Goal: Navigation & Orientation: Find specific page/section

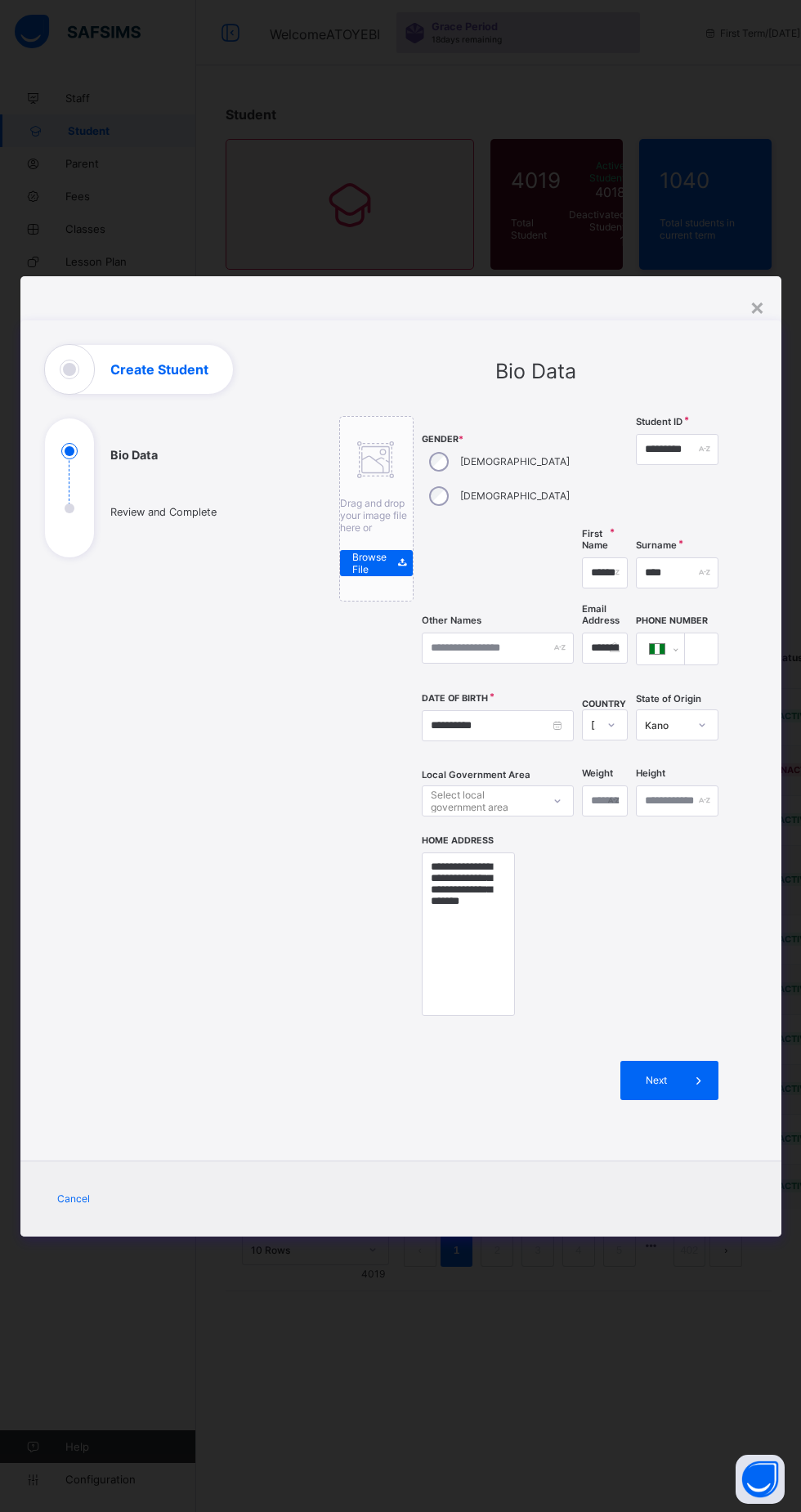
select select "**"
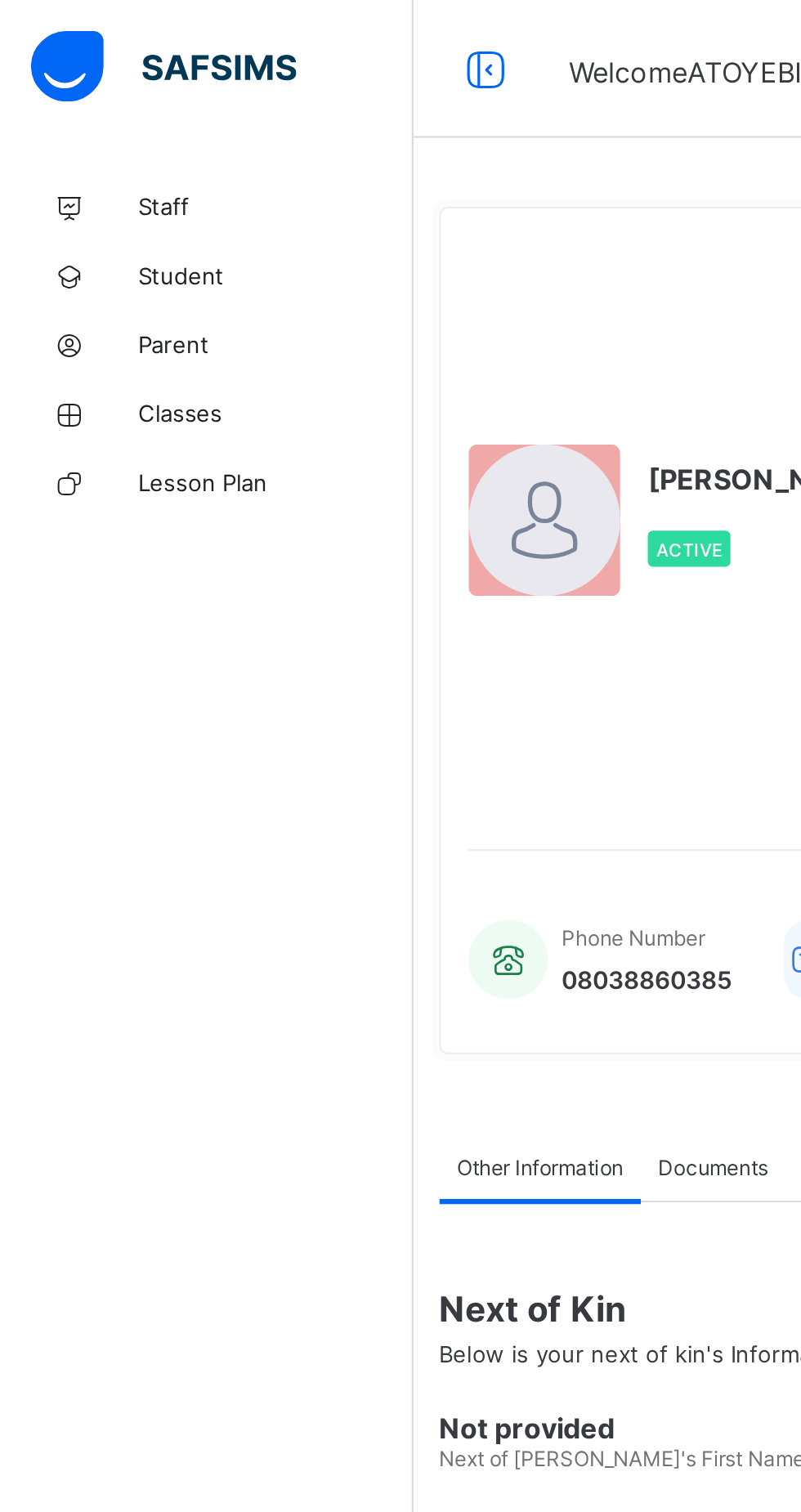
click at [92, 198] on span "Classes" at bounding box center [131, 196] width 131 height 13
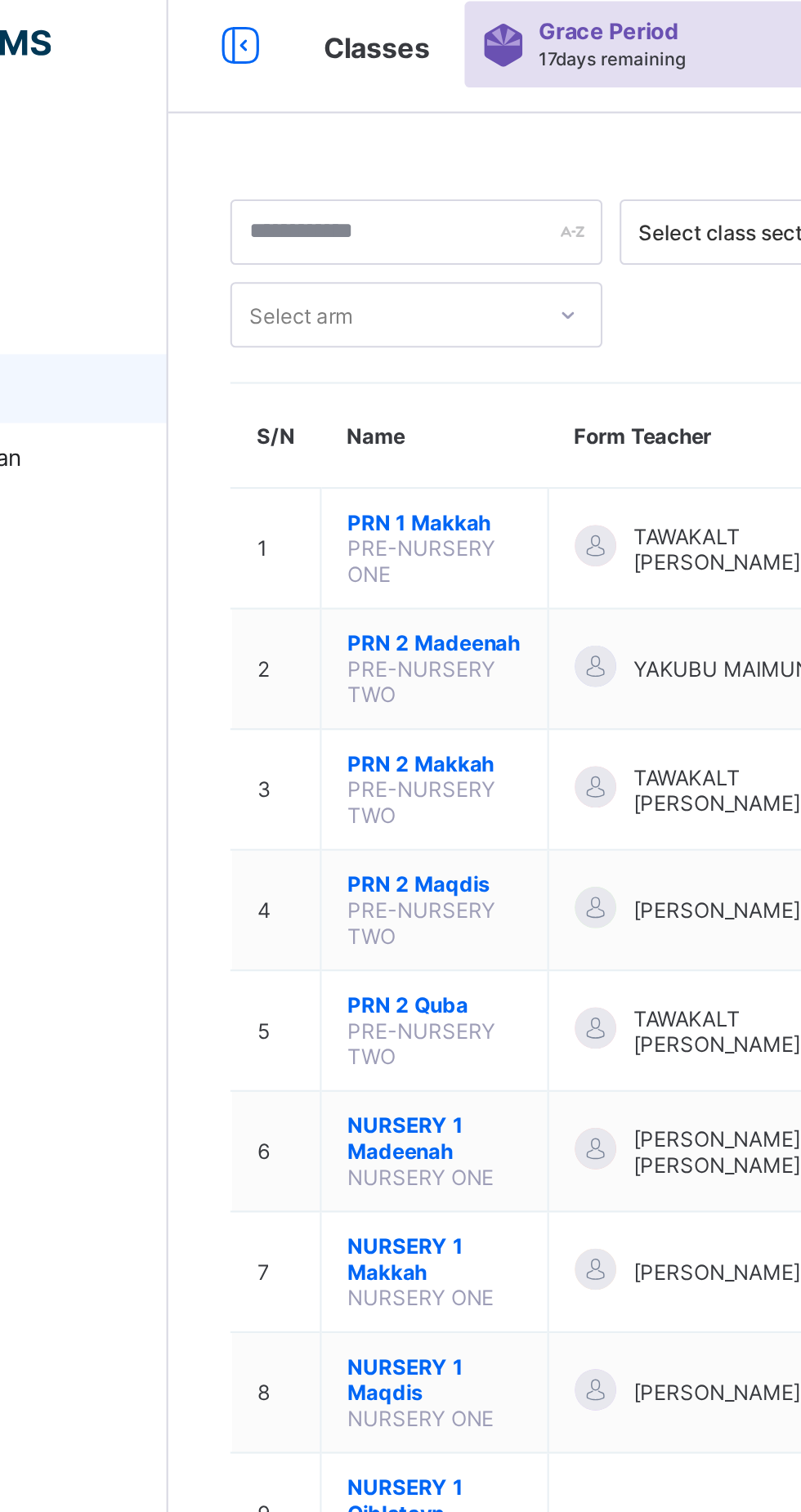
click at [133, 340] on div "Staff Student Parent Classes Lesson Plan Help Configuration" at bounding box center [98, 788] width 196 height 1447
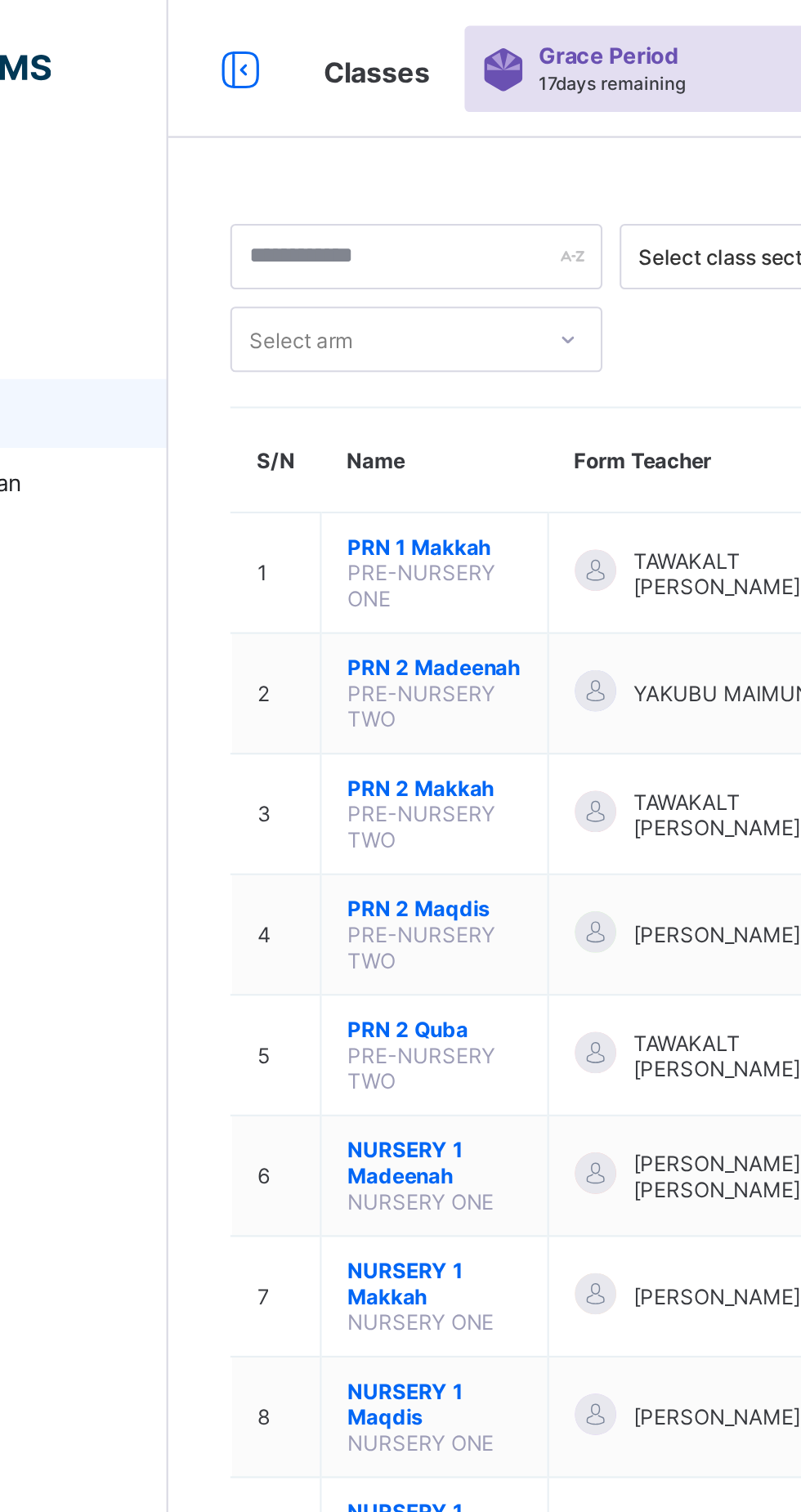
click at [294, 265] on span "PRE-NURSERY ONE" at bounding box center [316, 277] width 71 height 25
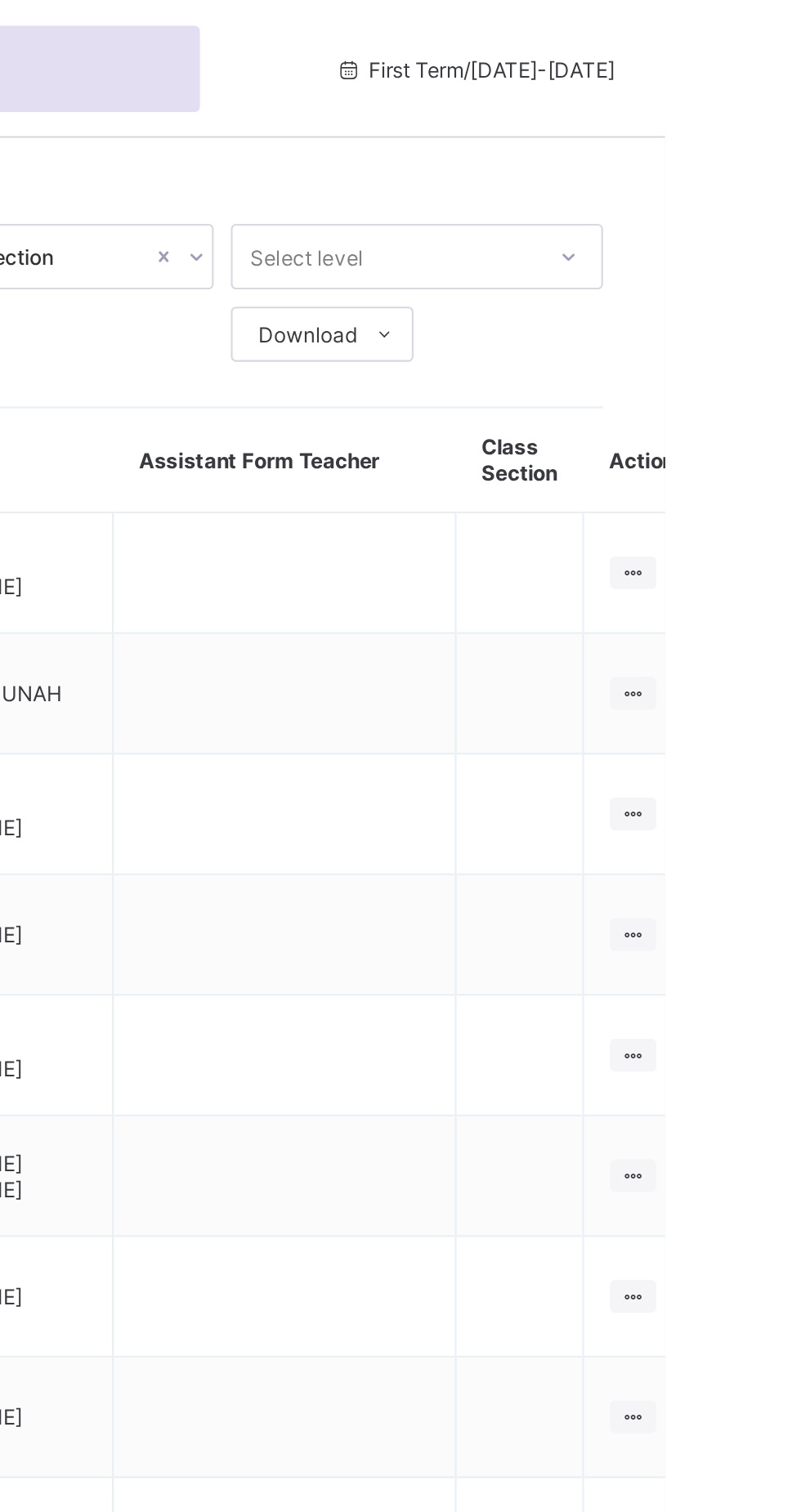
click at [775, 272] on div at bounding box center [786, 271] width 22 height 15
click at [0, 0] on div "View Class" at bounding box center [0, 0] width 0 height 0
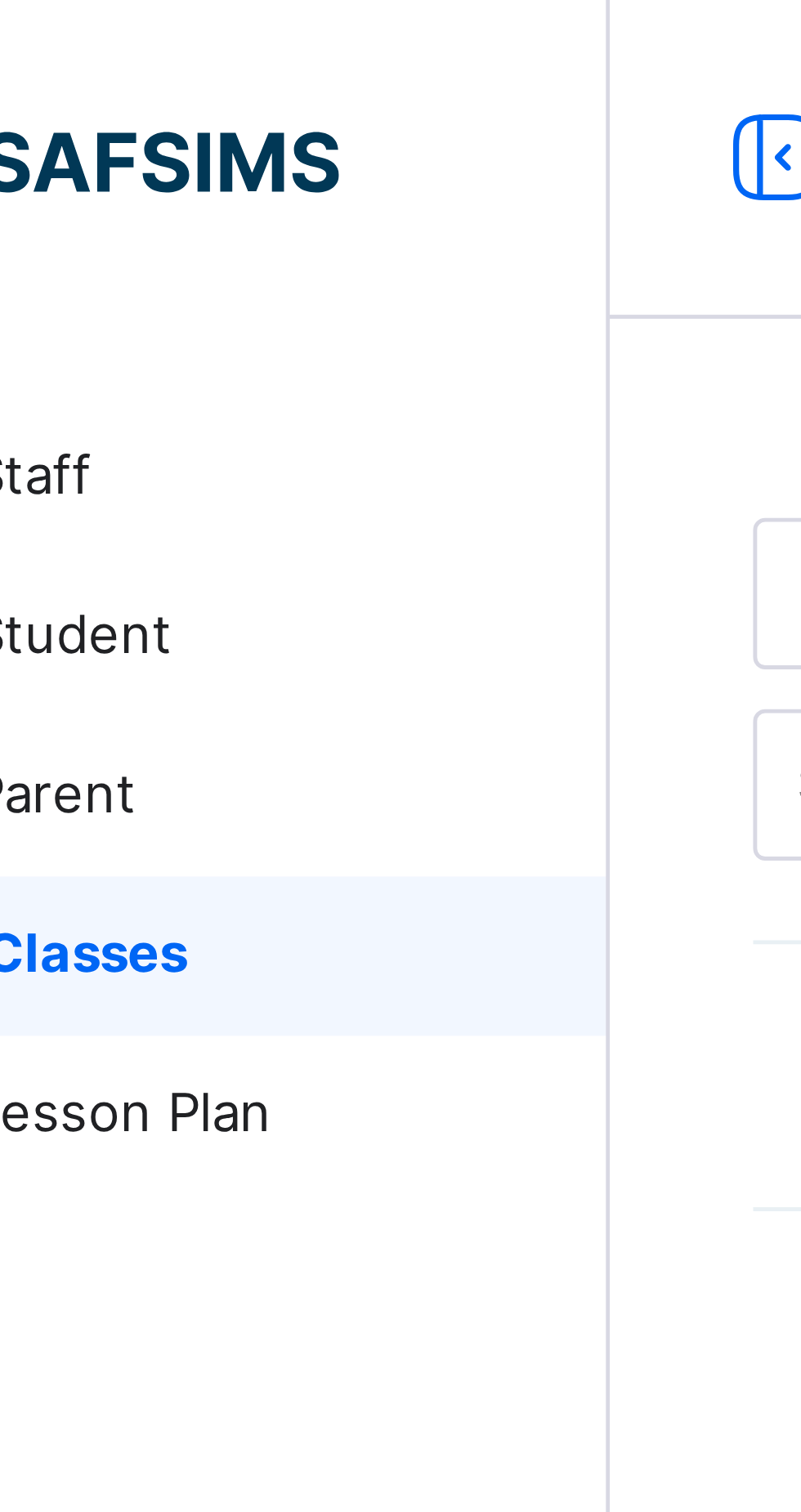
click at [123, 175] on link "Parent" at bounding box center [98, 163] width 196 height 32
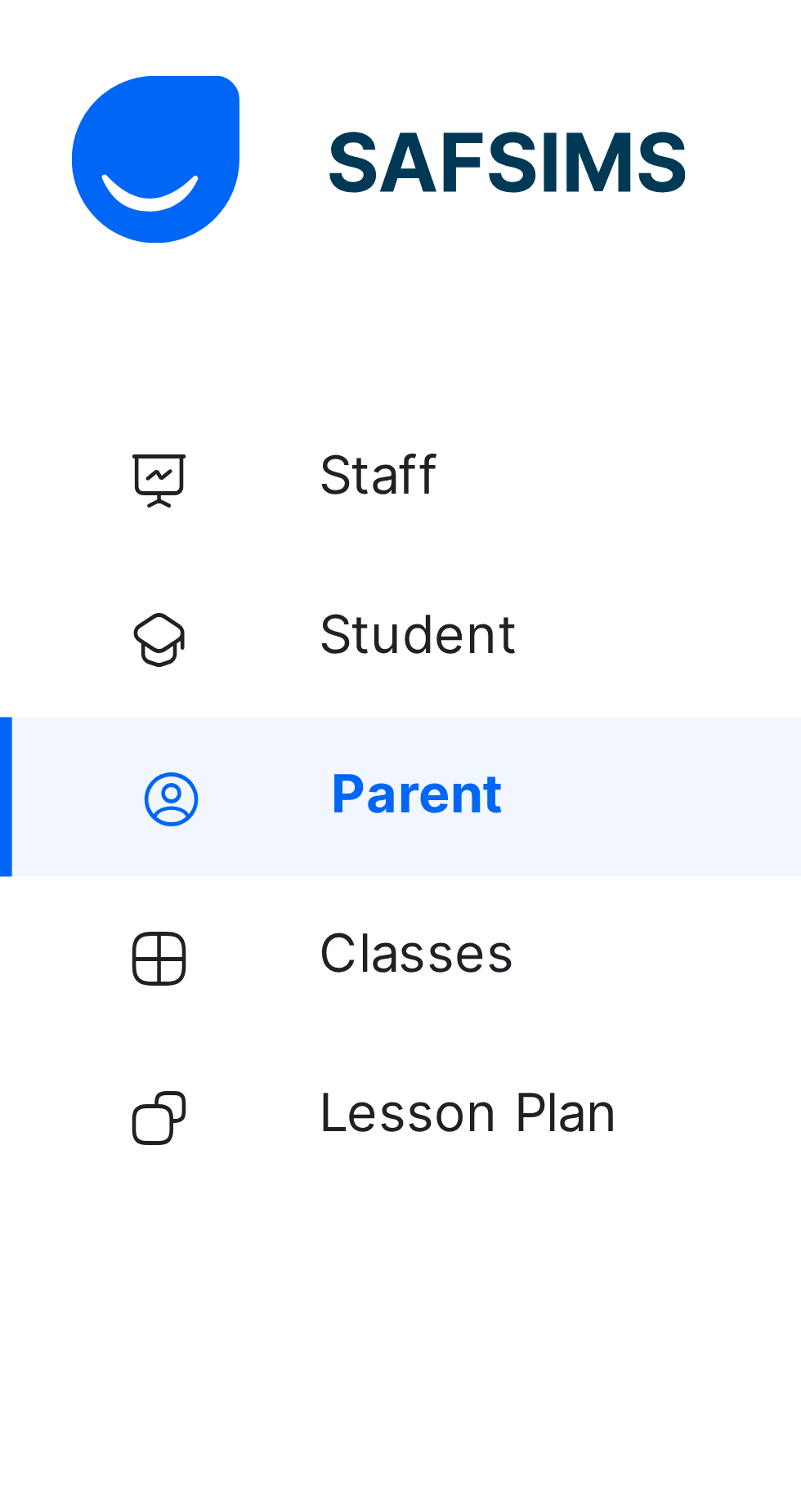
click at [100, 132] on span "Student" at bounding box center [131, 130] width 131 height 16
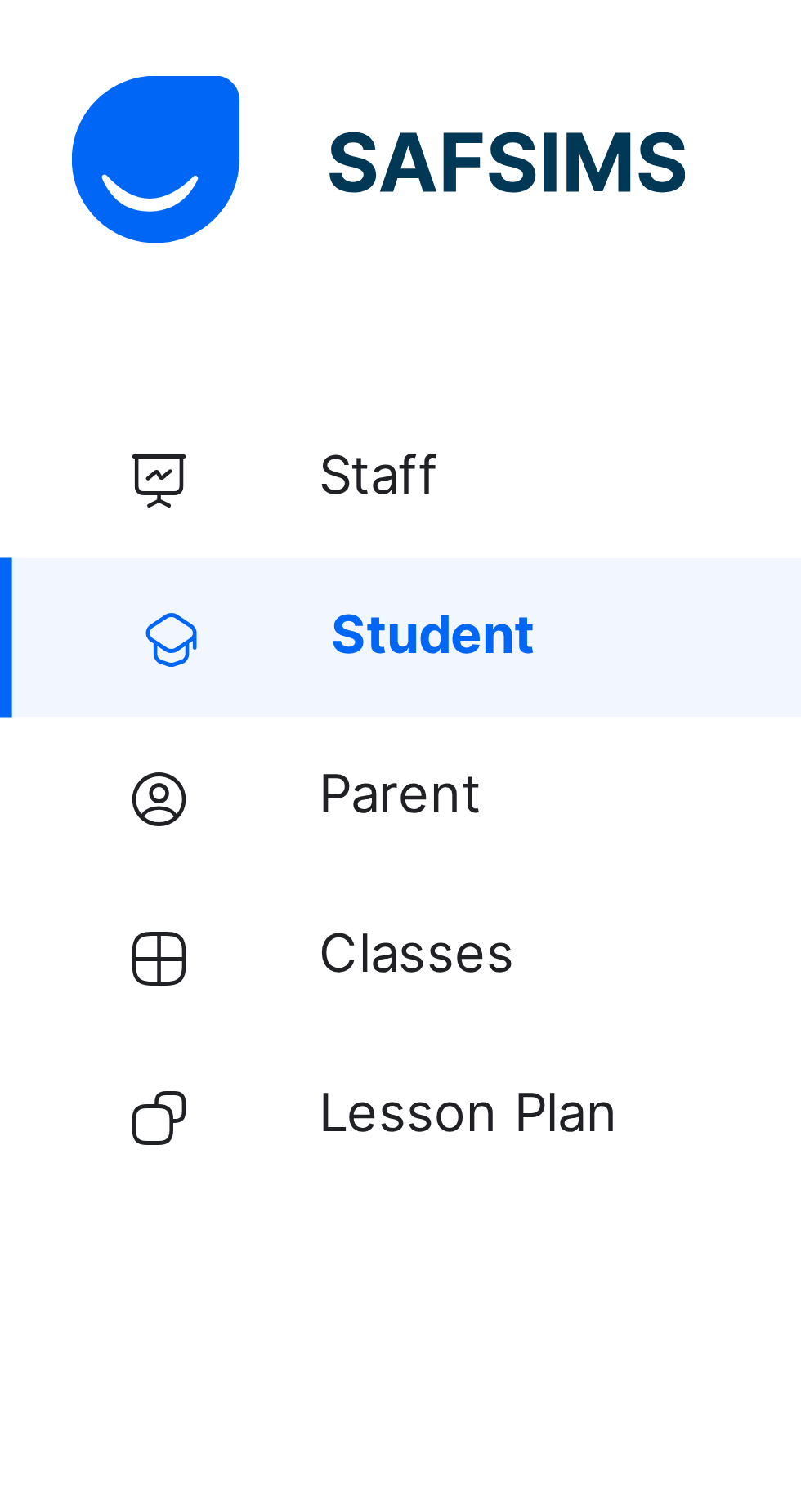
click at [10, 199] on icon at bounding box center [32, 196] width 65 height 12
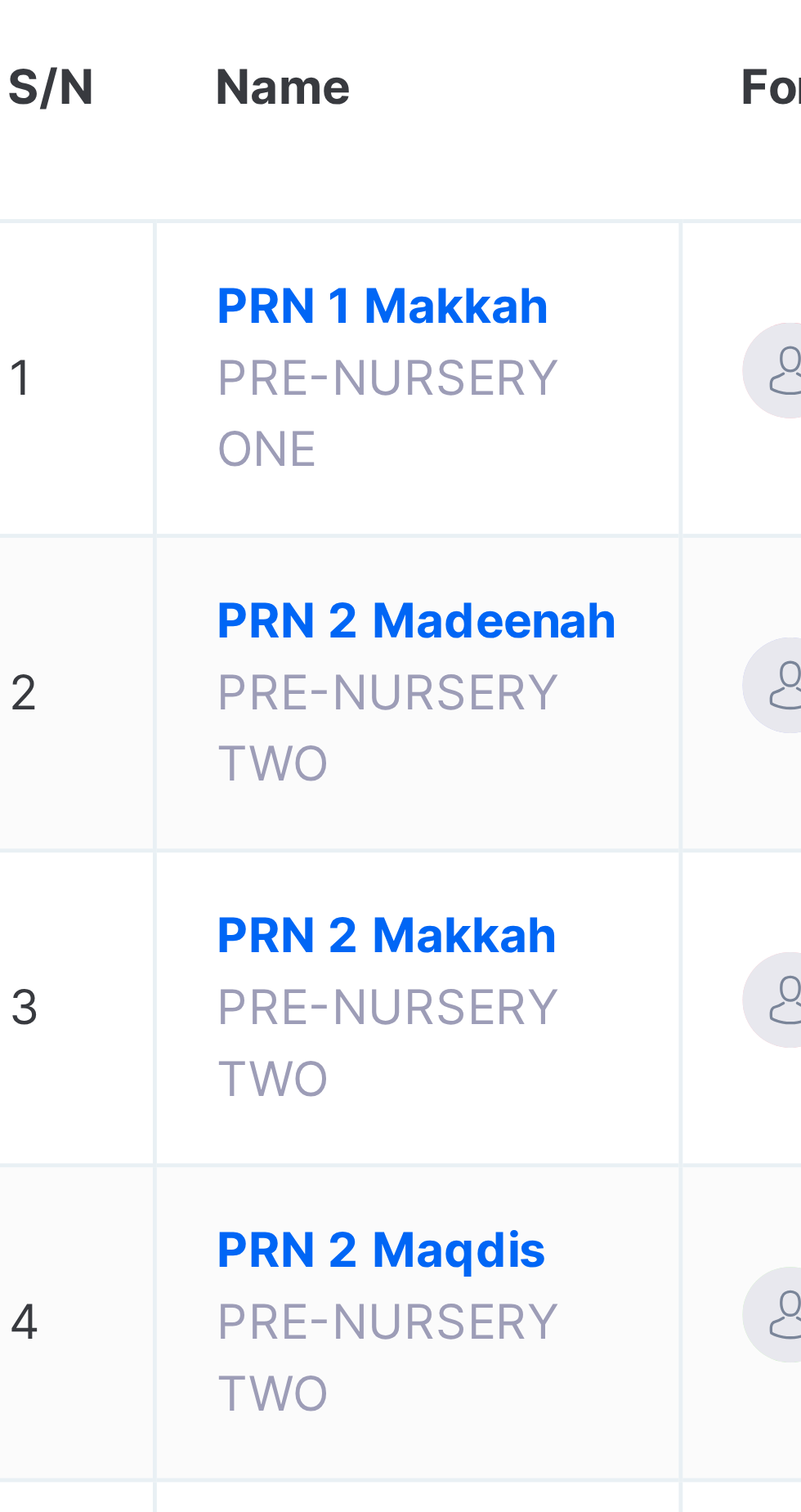
click at [293, 338] on span "PRN 2 Madeenah" at bounding box center [322, 330] width 82 height 14
